Goal: Transaction & Acquisition: Book appointment/travel/reservation

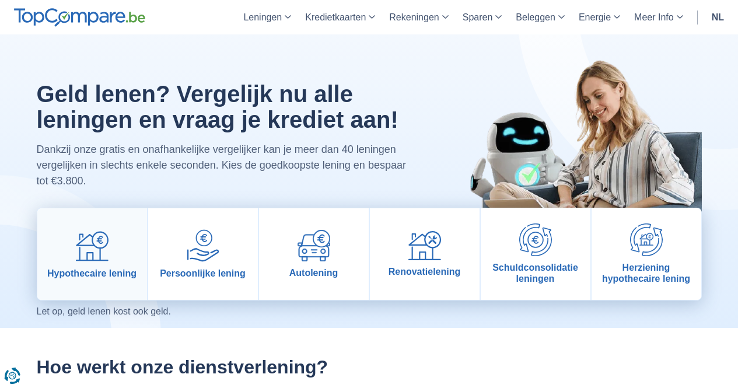
click at [97, 262] on link "Hypothecaire lening" at bounding box center [92, 254] width 110 height 92
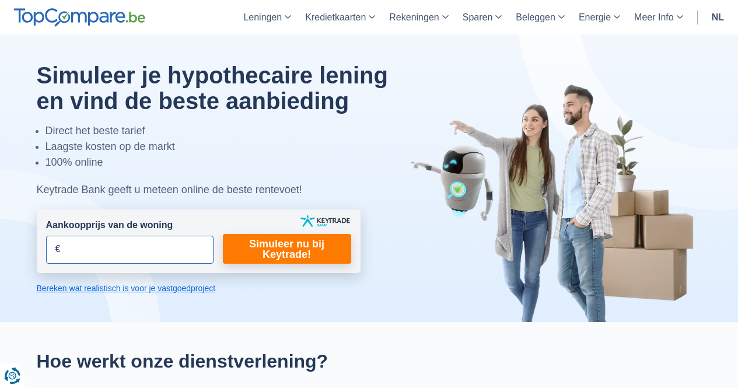
click at [102, 248] on input "Aankoopprijs van de woning" at bounding box center [129, 250] width 167 height 28
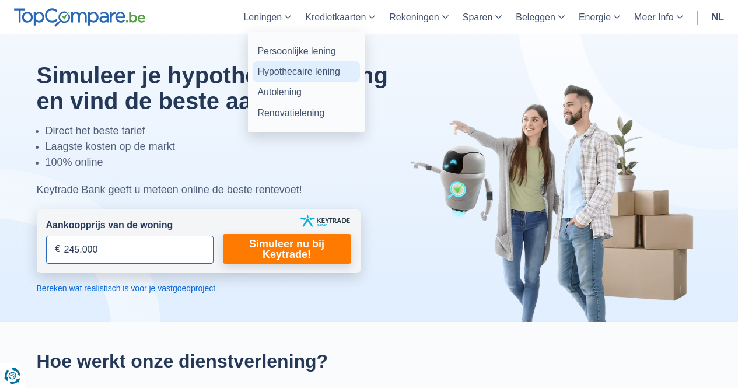
type input "245.000"
click at [289, 72] on link "Hypothecaire lening" at bounding box center [306, 71] width 107 height 20
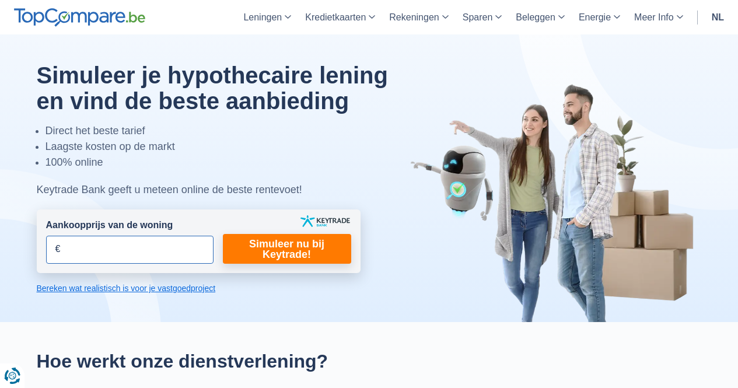
click at [104, 247] on input "Aankoopprijs van de woning" at bounding box center [129, 250] width 167 height 28
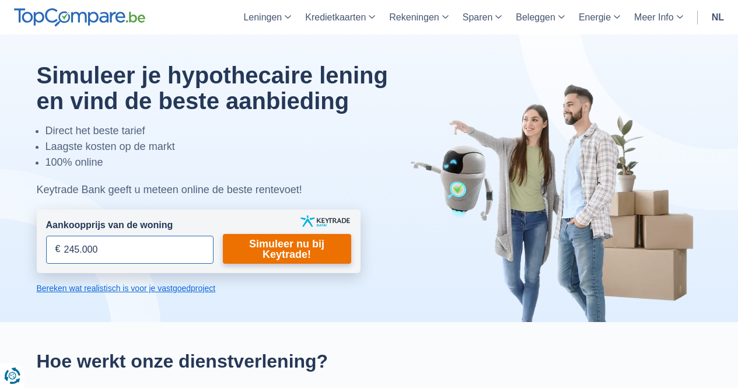
type input "245.000"
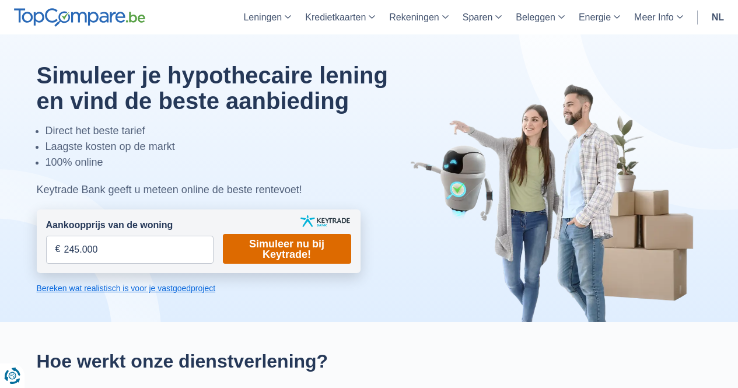
click at [294, 255] on link "Simuleer nu bij Keytrade!" at bounding box center [287, 249] width 128 height 30
